Goal: Task Accomplishment & Management: Manage account settings

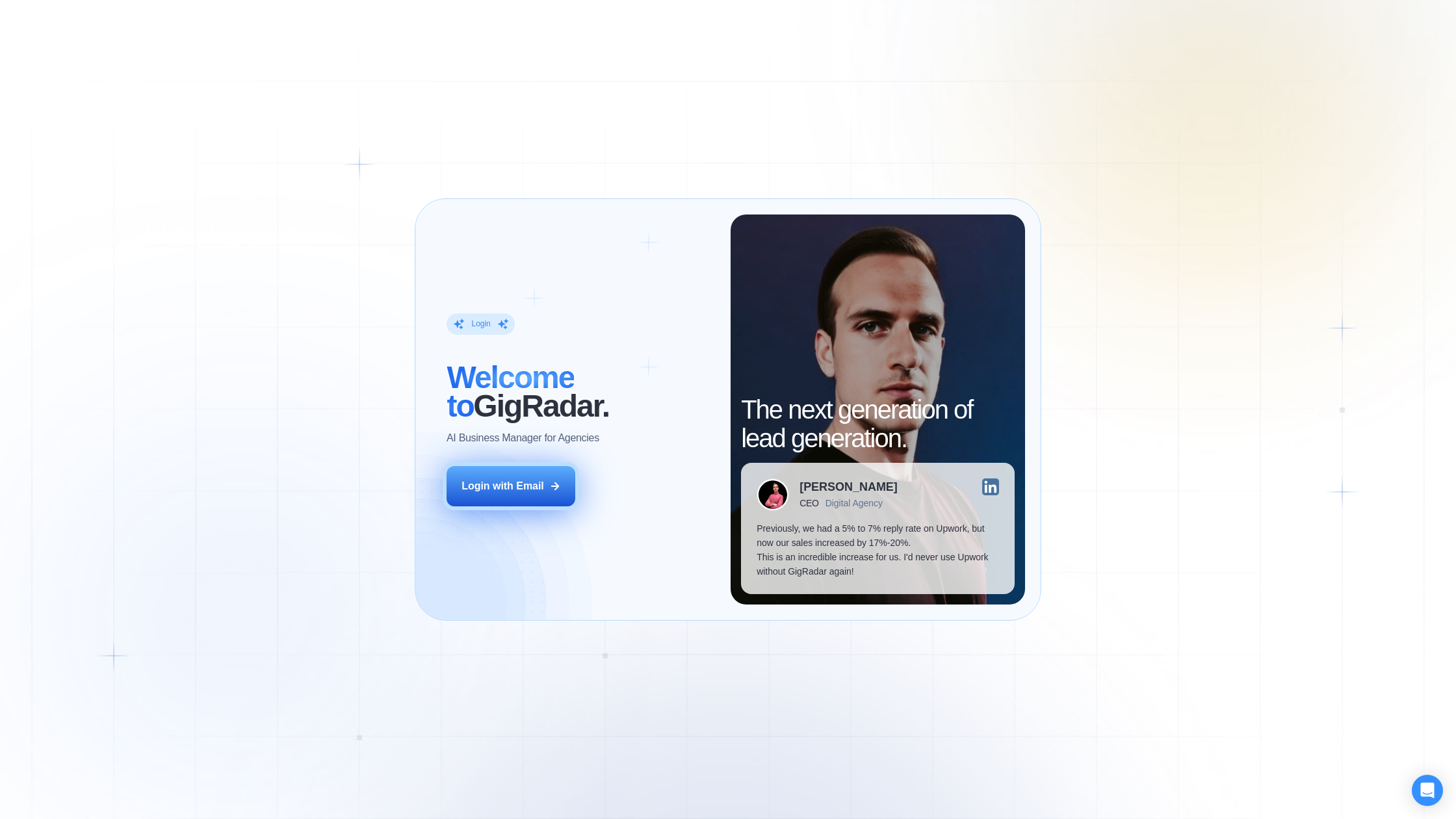
click at [480, 494] on button "Login with Email" at bounding box center [511, 486] width 129 height 40
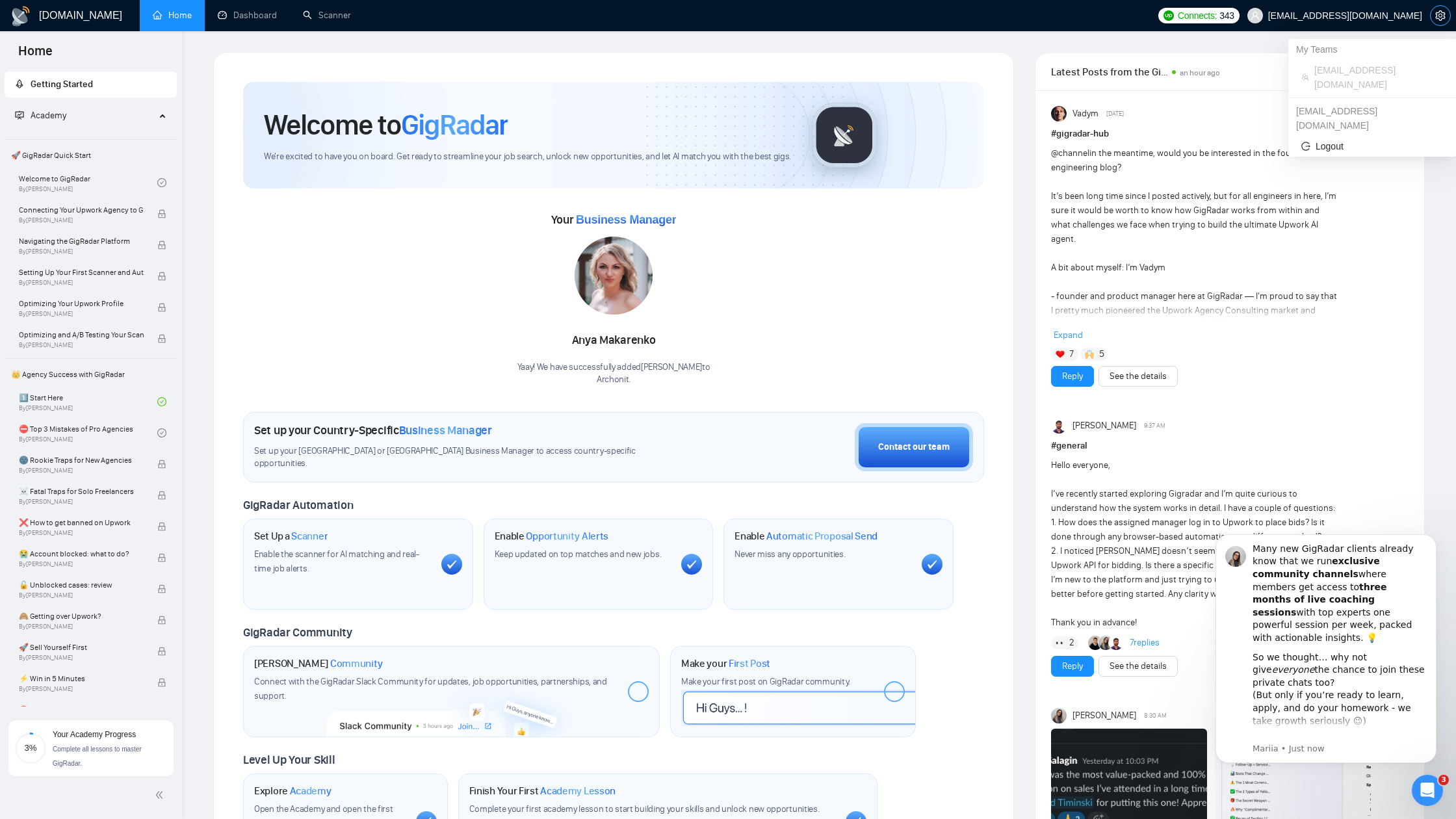
click at [1435, 16] on span "setting" at bounding box center [1440, 16] width 19 height 10
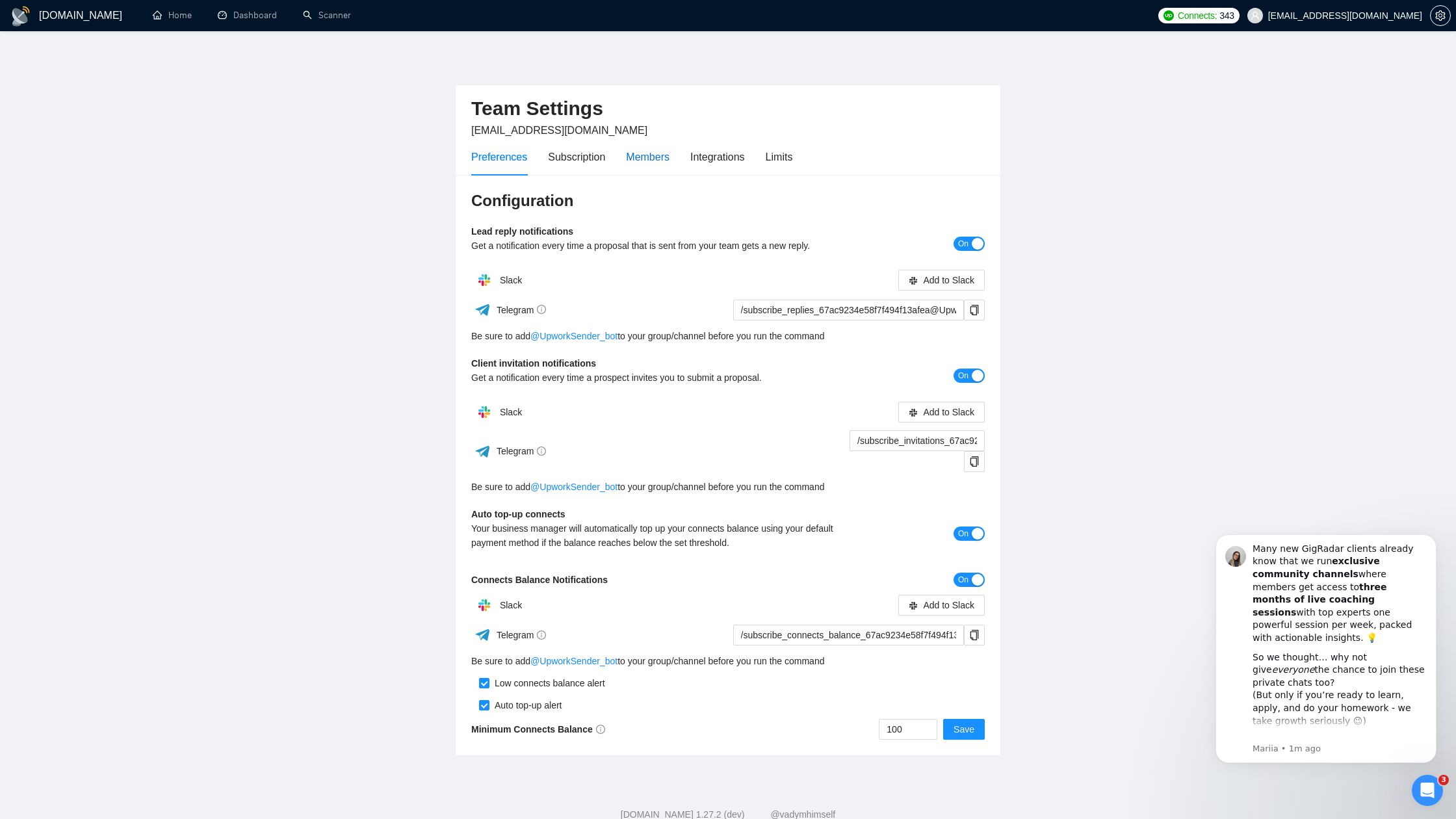
click at [649, 156] on div "Members" at bounding box center [648, 157] width 43 height 16
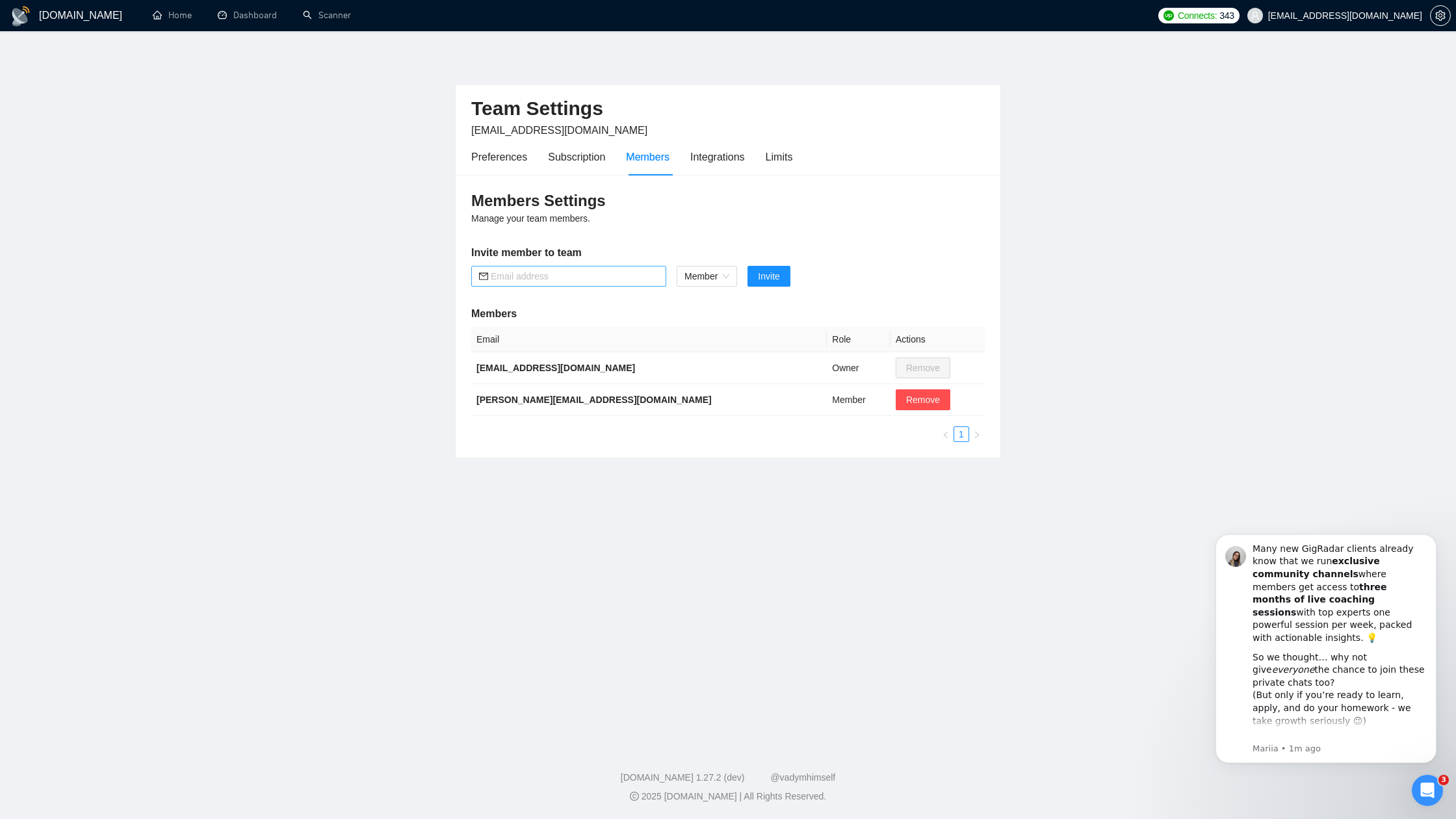
click at [618, 269] on input "text" at bounding box center [574, 275] width 168 height 14
paste input "tm.workcloud@gmail.com"
type input "tm.workcloud@gmail.com"
click at [348, 342] on main "Team Settings konon31031@gmail.com Preferences Subscription Members Integration…" at bounding box center [728, 385] width 1415 height 666
click at [726, 278] on span "Member" at bounding box center [707, 276] width 45 height 19
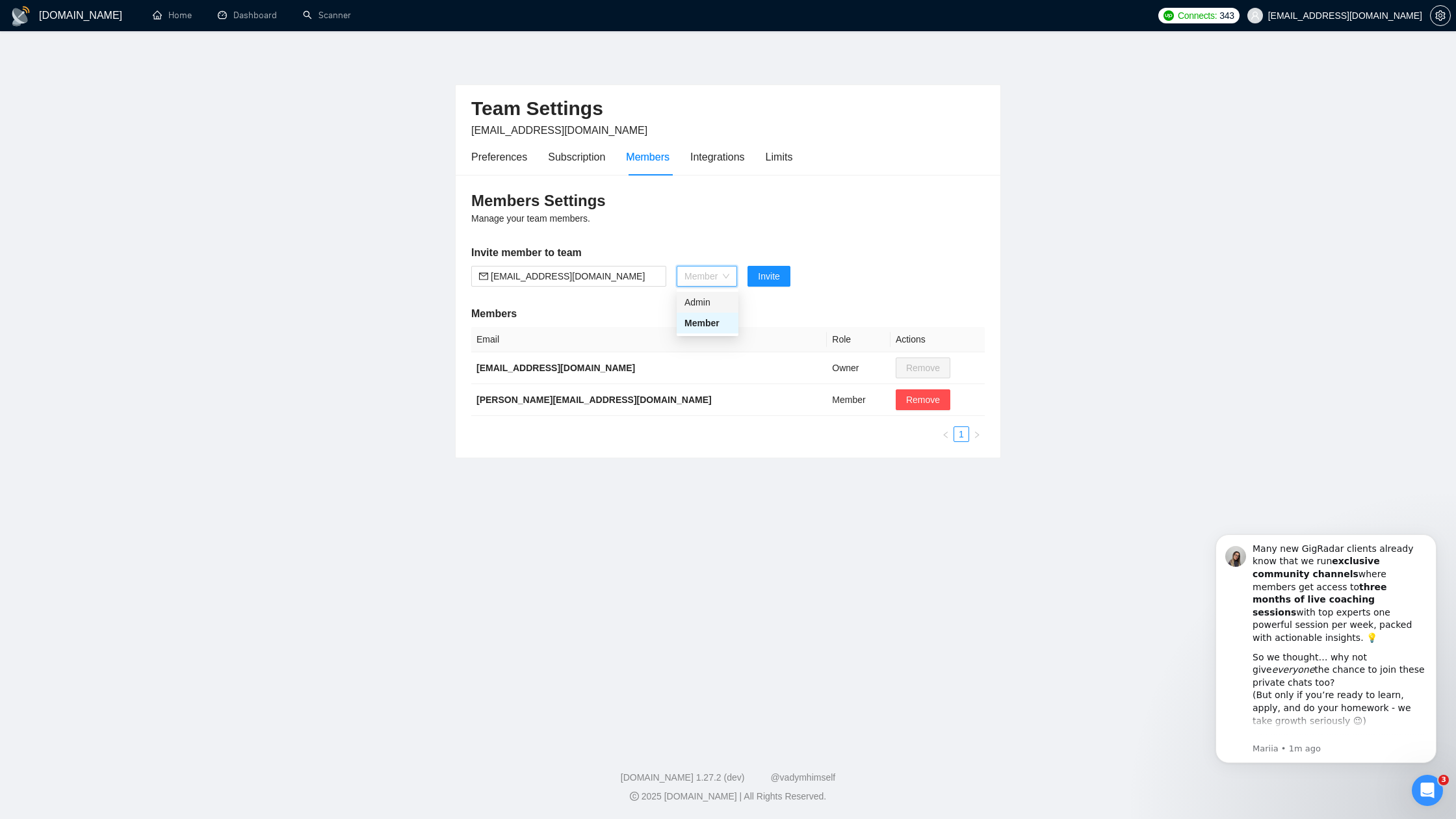
click at [727, 299] on div "Admin" at bounding box center [708, 302] width 46 height 14
click at [766, 276] on span "Invite" at bounding box center [761, 275] width 22 height 14
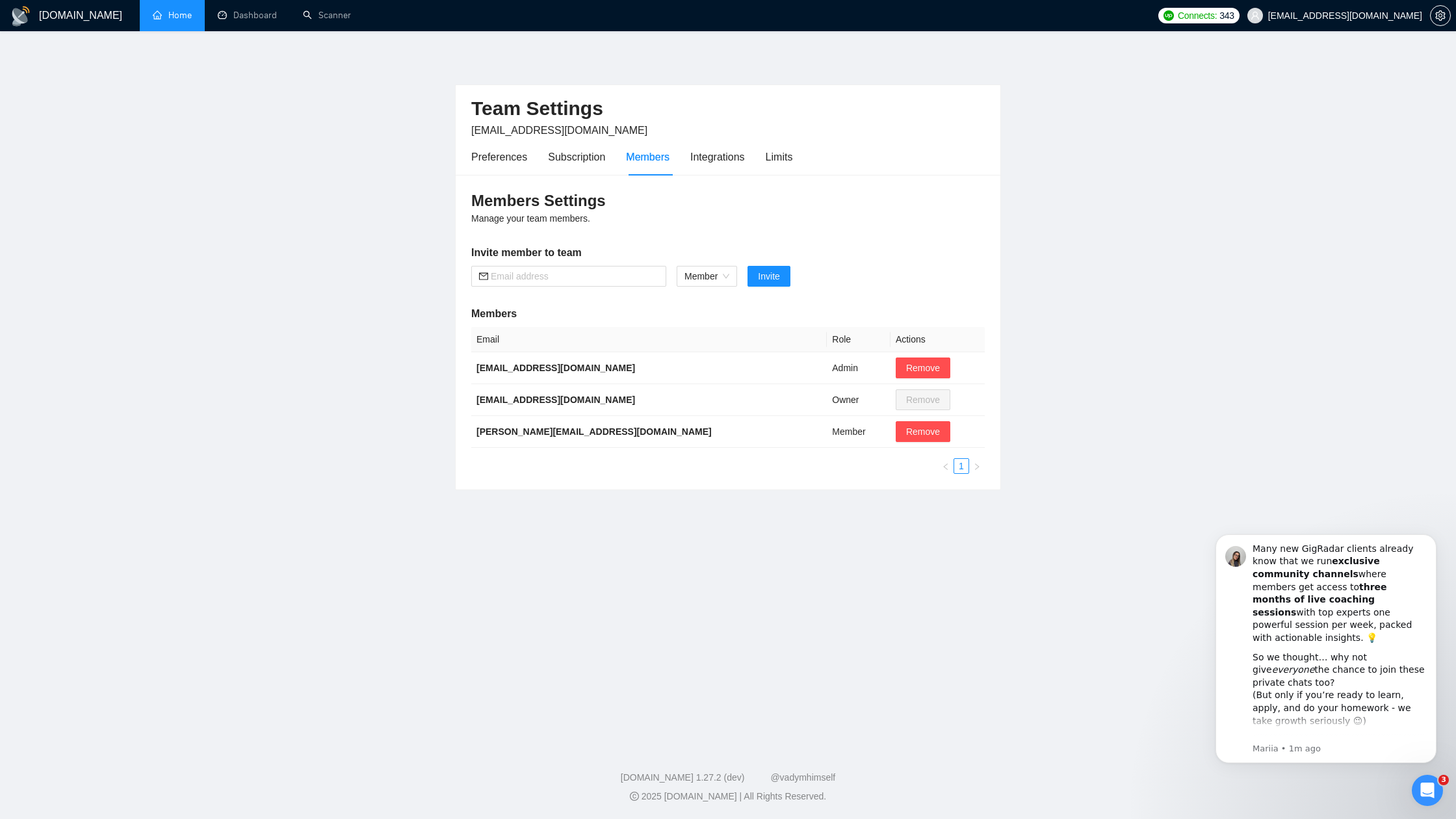
click at [186, 12] on link "Home" at bounding box center [172, 15] width 39 height 11
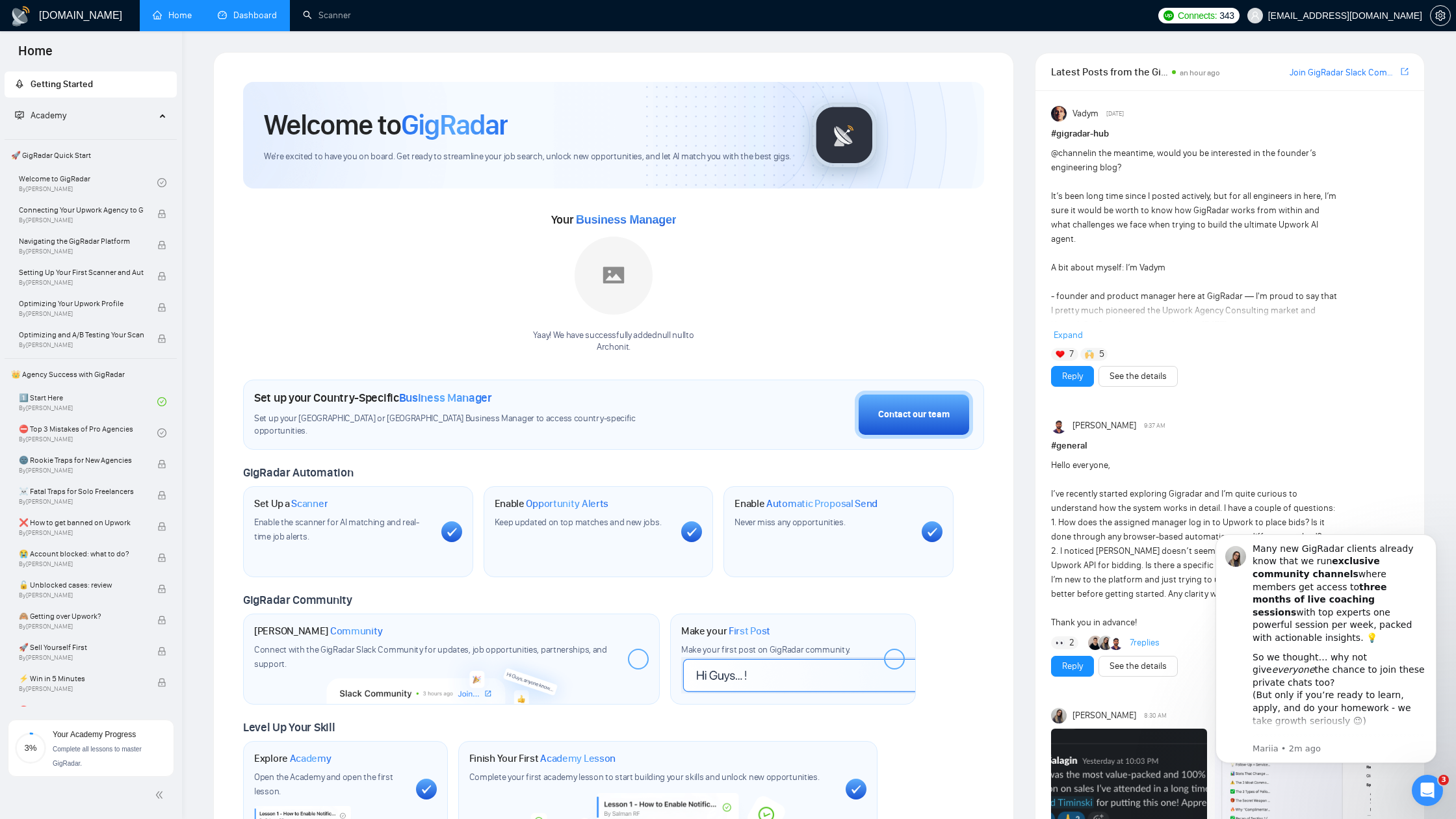
click at [247, 13] on link "Dashboard" at bounding box center [247, 15] width 59 height 11
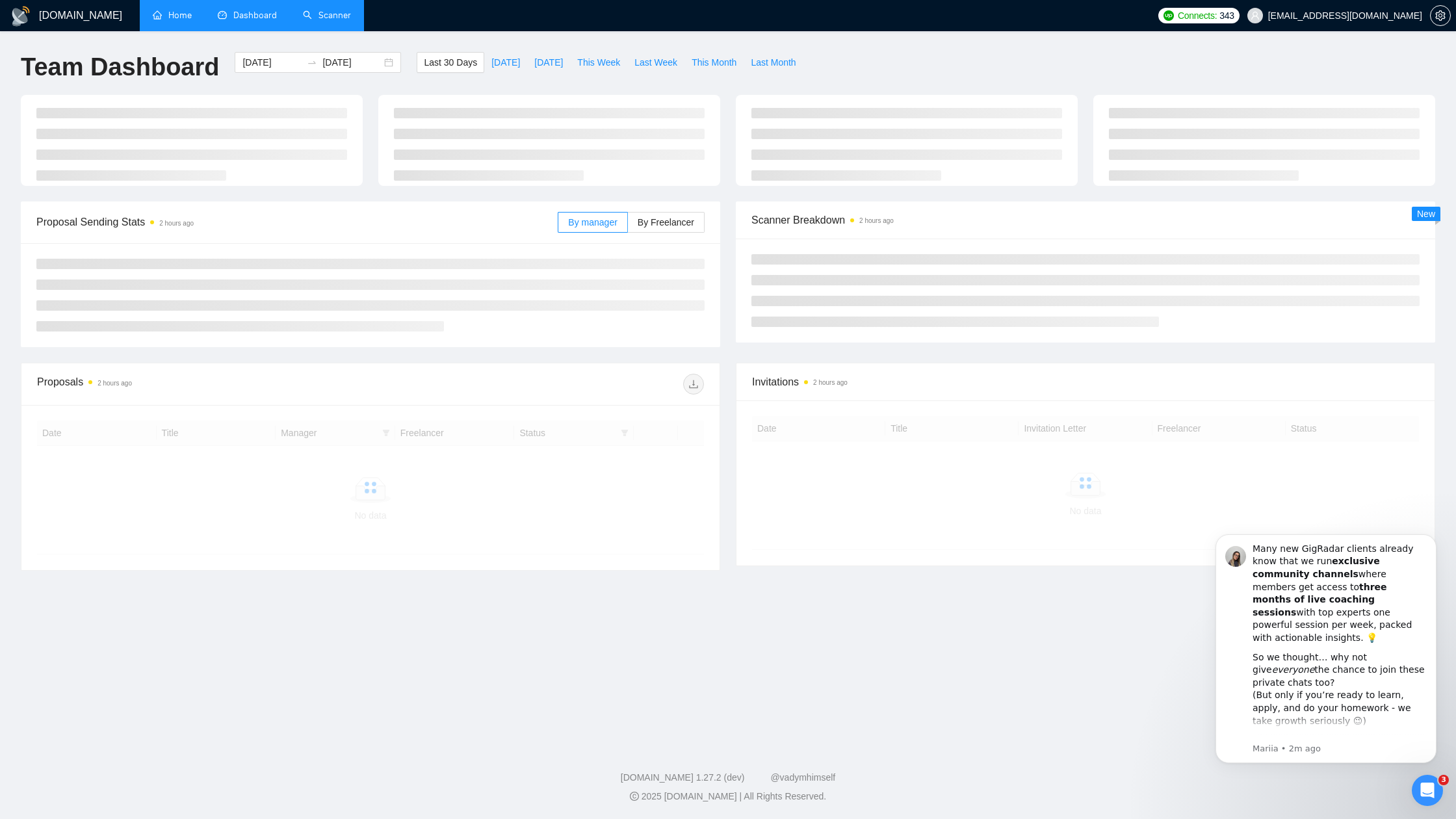
click at [318, 14] on link "Scanner" at bounding box center [327, 15] width 48 height 11
